Goal: Task Accomplishment & Management: Complete application form

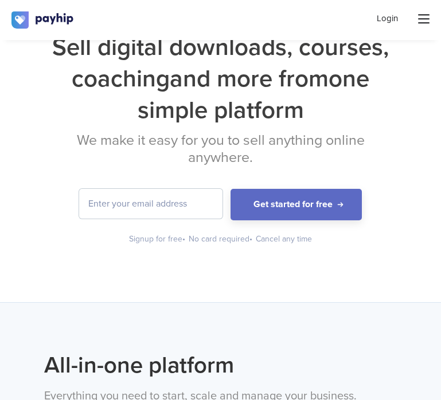
scroll to position [115, 0]
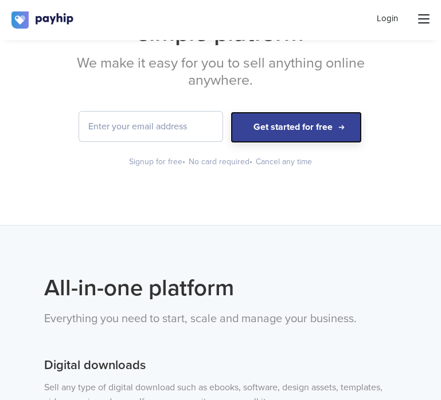
click at [299, 132] on button "Get started for free" at bounding box center [295, 128] width 131 height 32
